Goal: Information Seeking & Learning: Compare options

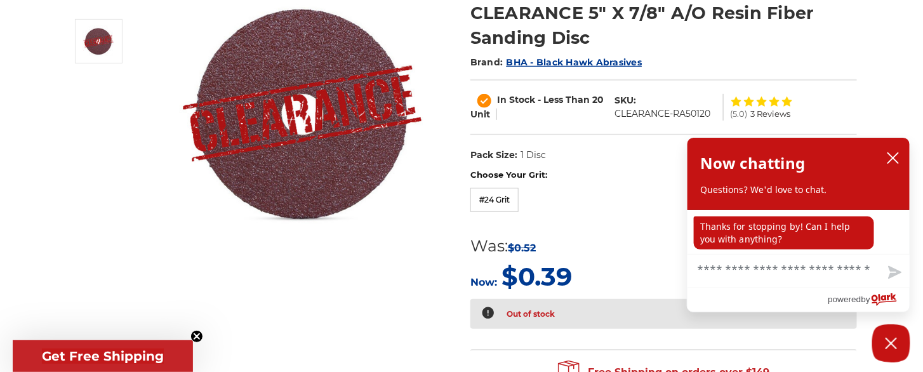
scroll to position [171, 0]
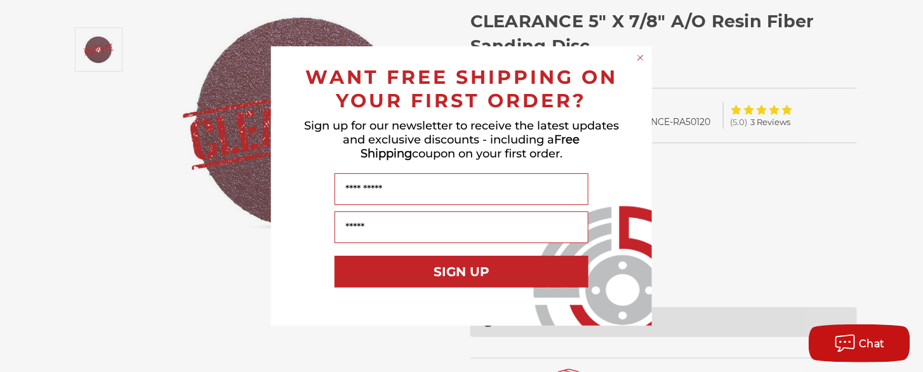
click at [642, 53] on circle "Close dialog" at bounding box center [641, 58] width 12 height 12
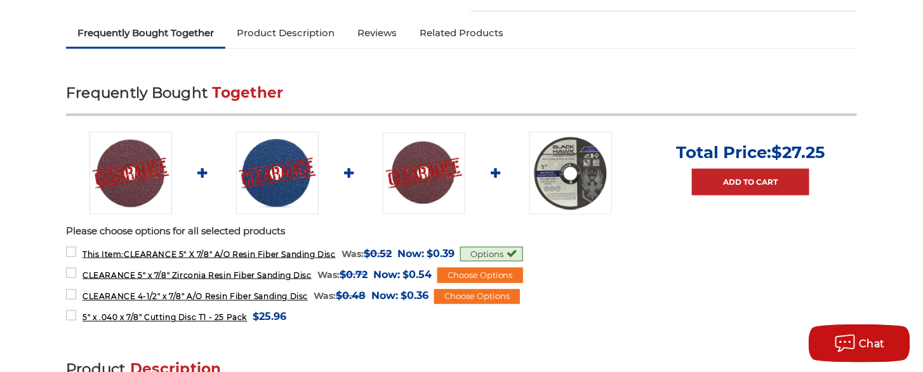
scroll to position [565, 0]
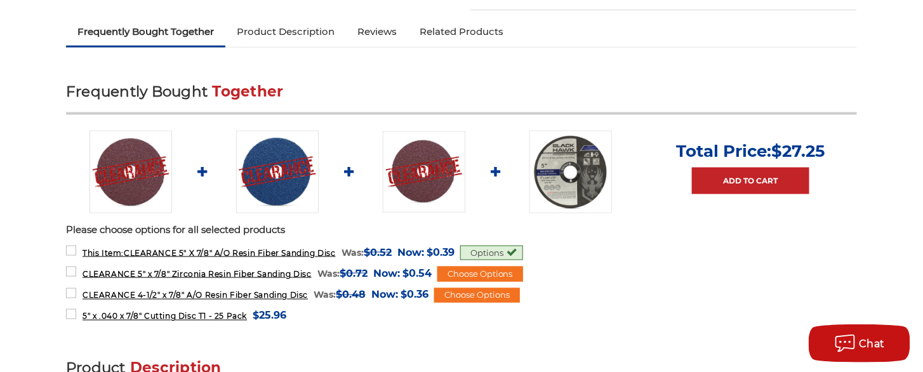
click at [580, 178] on img at bounding box center [571, 172] width 83 height 83
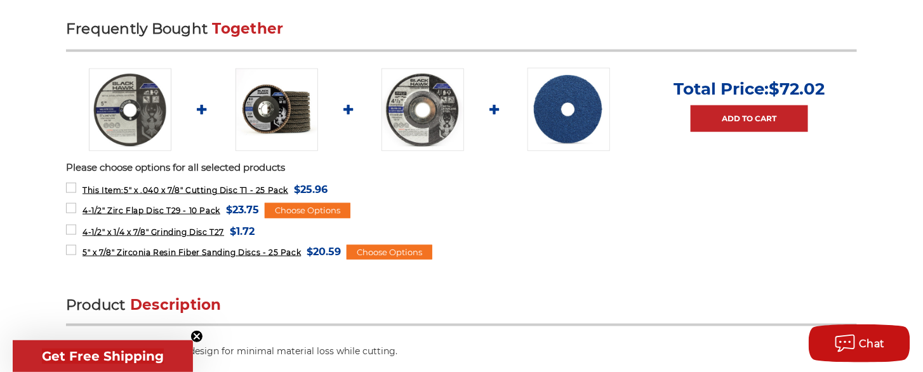
scroll to position [495, 0]
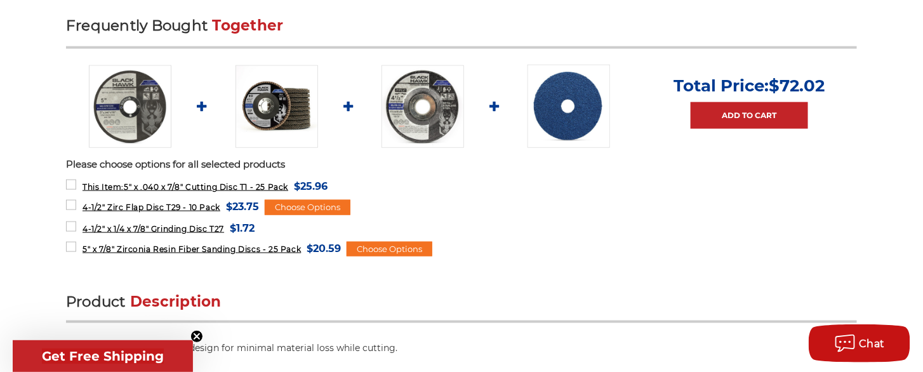
click at [421, 97] on img at bounding box center [423, 106] width 83 height 83
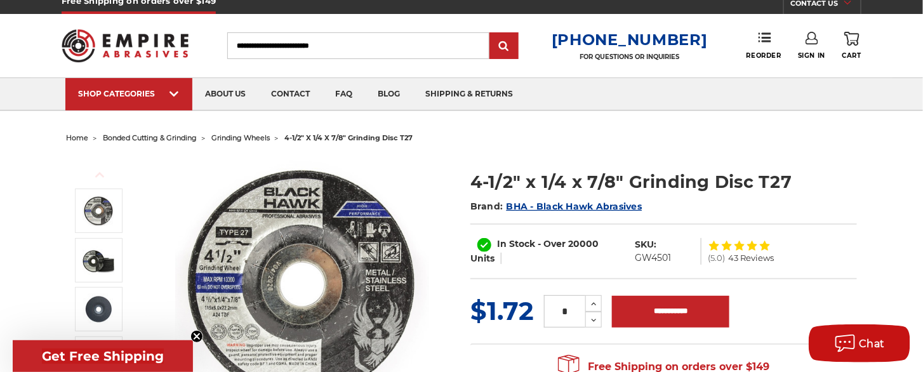
scroll to position [15, 0]
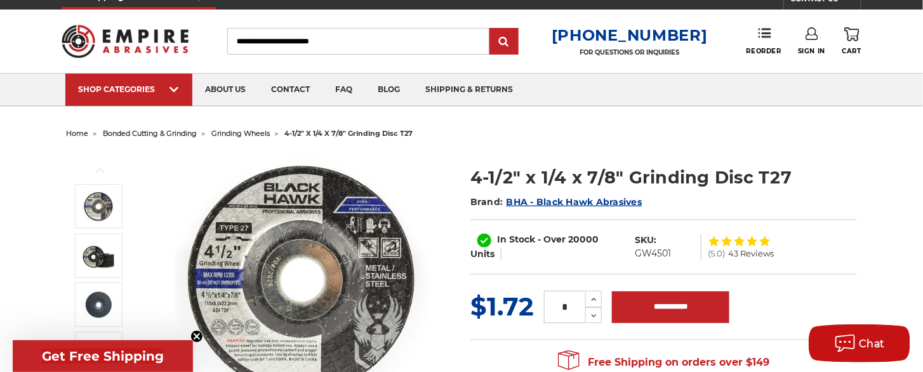
click at [252, 43] on input "Search" at bounding box center [358, 41] width 262 height 27
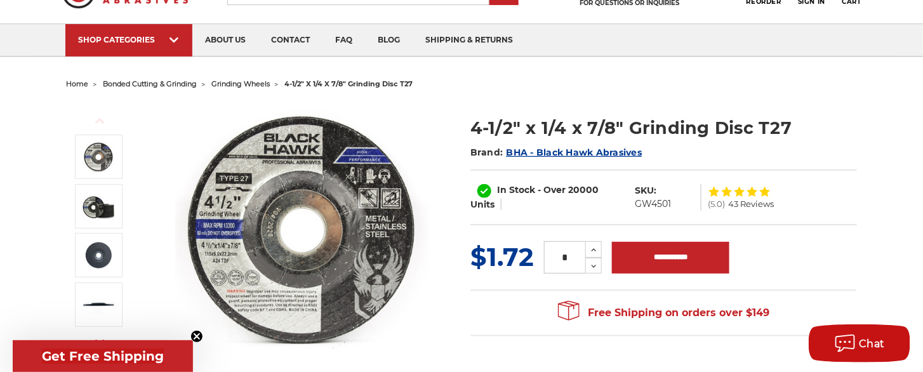
scroll to position [0, 0]
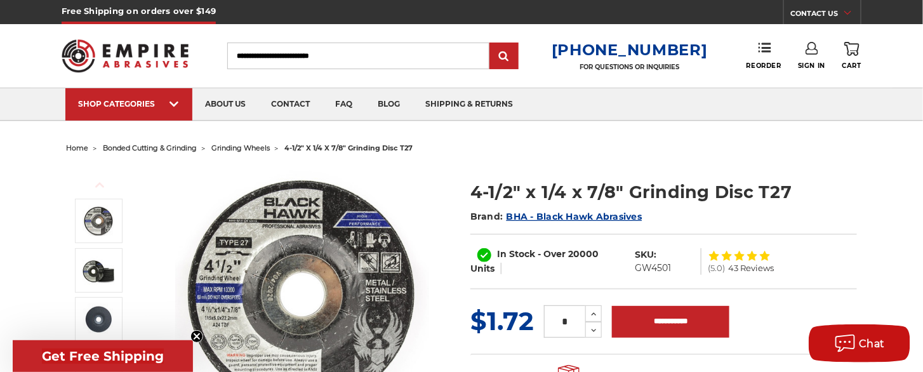
click at [264, 56] on input "Search" at bounding box center [358, 56] width 262 height 27
click at [263, 54] on input "Search" at bounding box center [358, 56] width 262 height 27
click at [513, 55] on input "submit" at bounding box center [503, 56] width 25 height 25
